Goal: Task Accomplishment & Management: Use online tool/utility

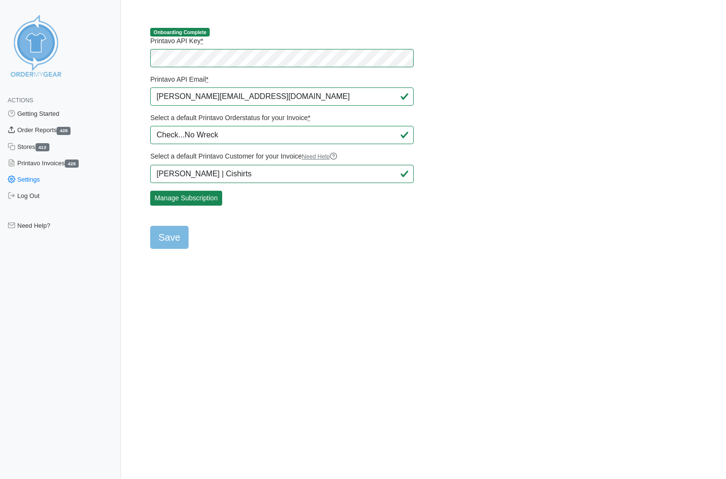
click at [40, 129] on link "Order Reports 428" at bounding box center [60, 130] width 121 height 16
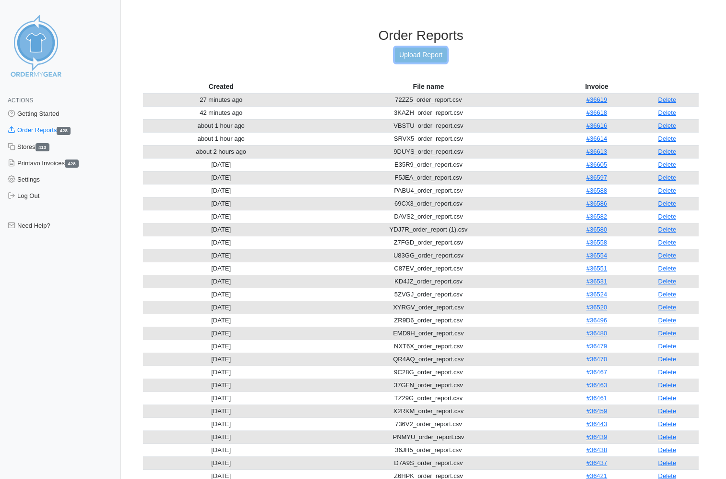
click at [423, 60] on link "Upload Report" at bounding box center [421, 55] width 52 height 15
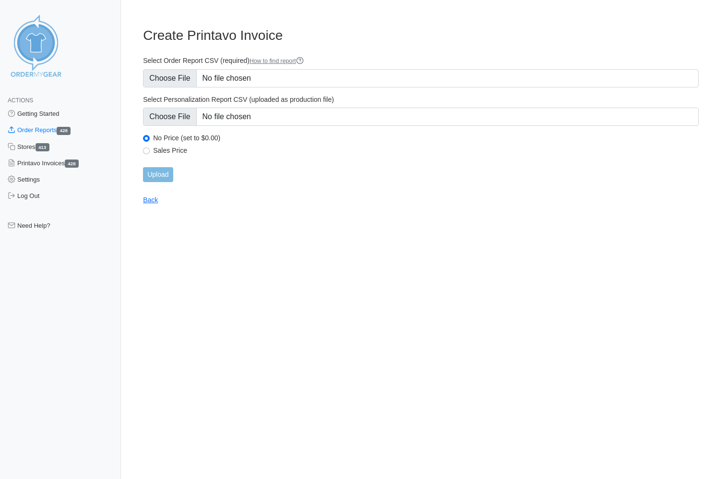
type input "C:\fakepath\FE28F_order_report.csv"
click at [163, 174] on input "Upload" at bounding box center [158, 174] width 30 height 15
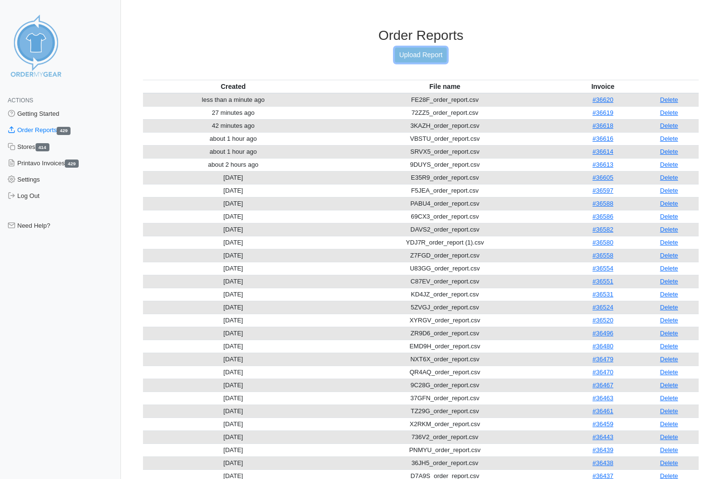
click at [415, 57] on link "Upload Report" at bounding box center [421, 55] width 52 height 15
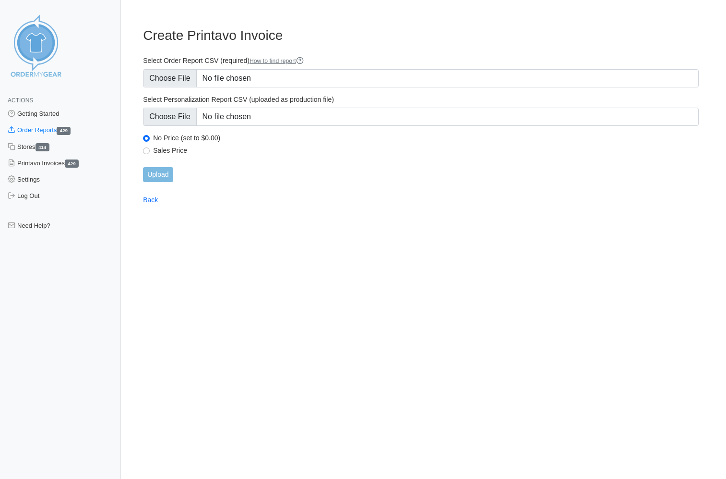
type input "C:\fakepath\V38ZF_order_report.csv"
click at [167, 175] on input "Upload" at bounding box center [158, 174] width 30 height 15
